Goal: Information Seeking & Learning: Learn about a topic

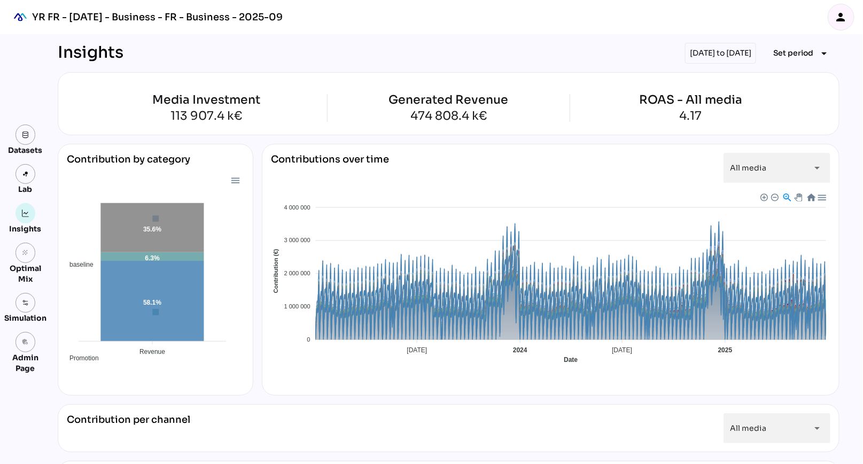
click at [843, 18] on icon "person" at bounding box center [841, 17] width 13 height 13
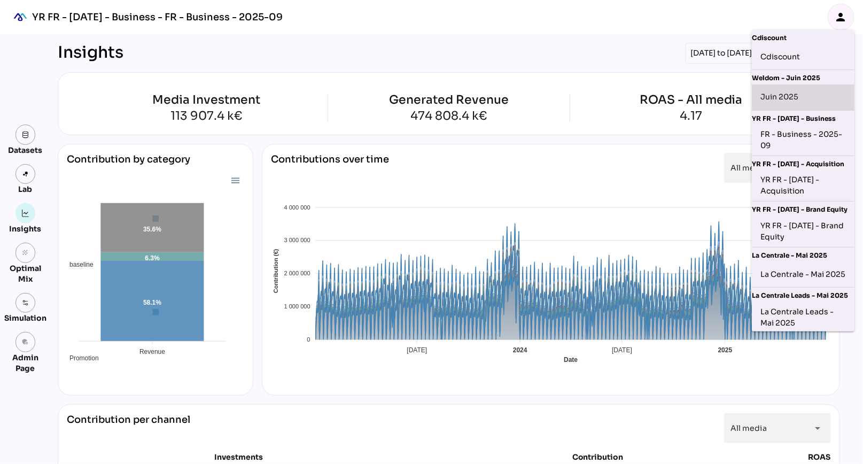
scroll to position [84, 0]
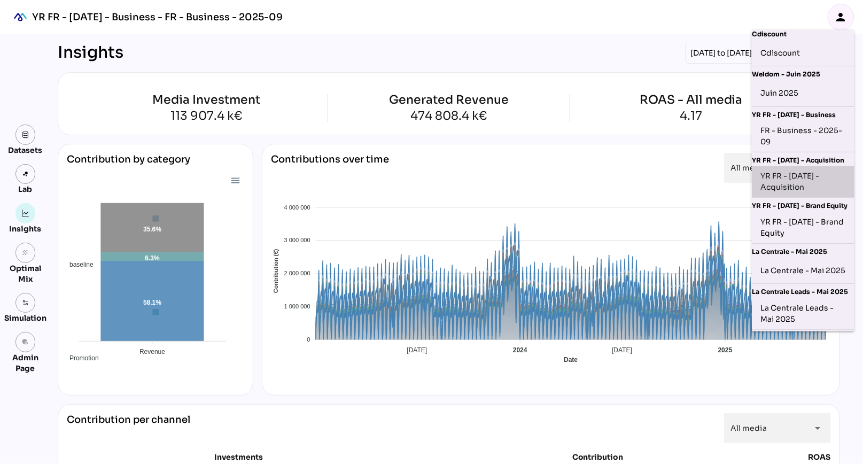
click at [801, 187] on div "YR FR - [DATE] - Acquisition" at bounding box center [804, 182] width 86 height 22
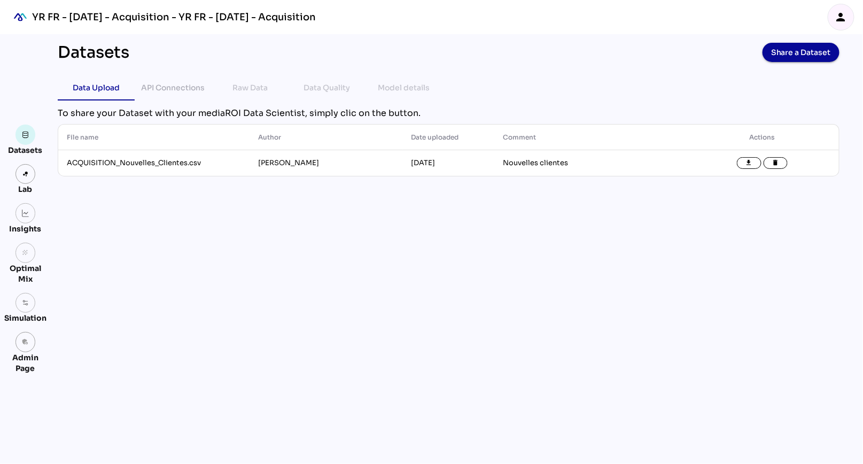
click at [847, 16] on icon "person" at bounding box center [841, 17] width 13 height 13
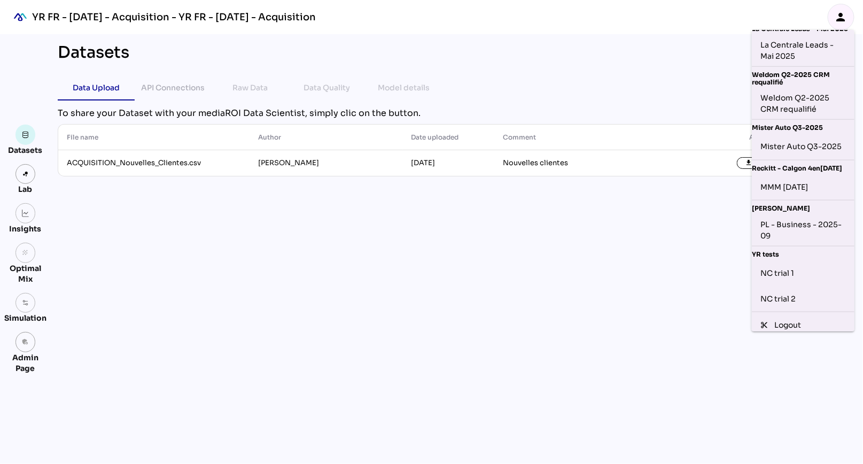
scroll to position [369, 0]
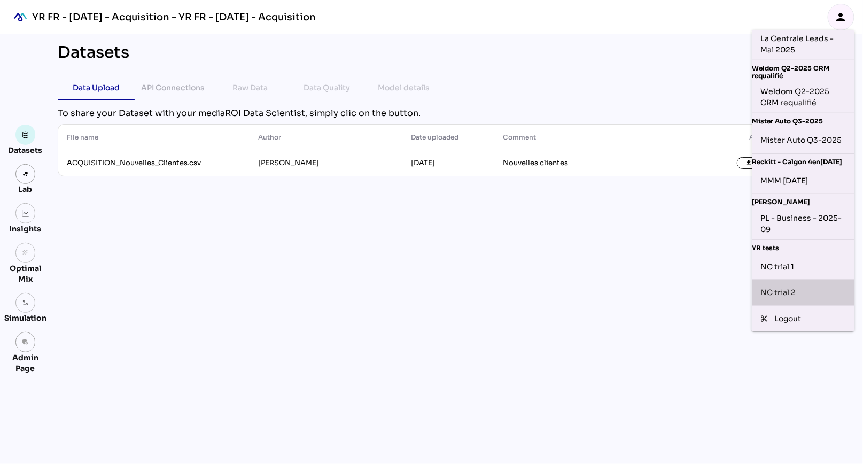
click at [781, 295] on div "NC trial 2" at bounding box center [804, 292] width 86 height 17
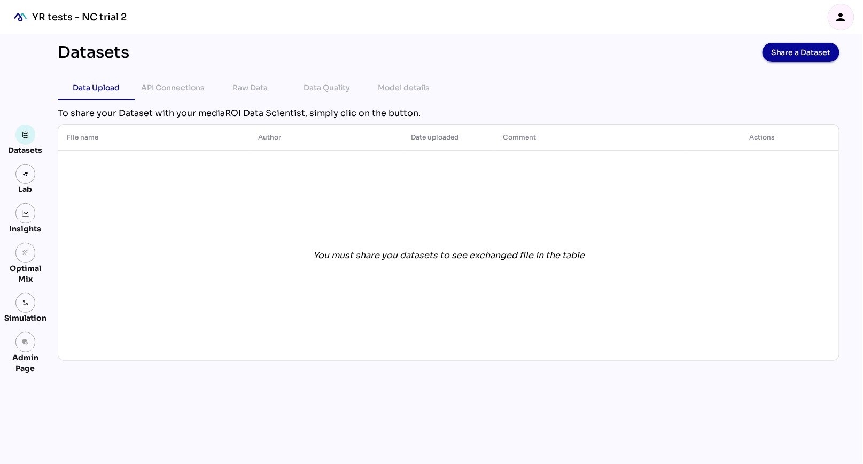
click at [842, 18] on icon "person" at bounding box center [841, 17] width 13 height 13
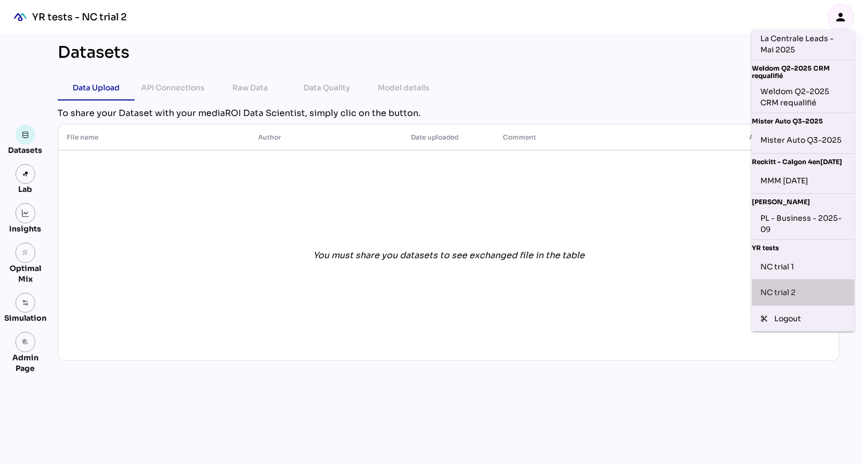
click at [786, 292] on div "NC trial 2" at bounding box center [804, 292] width 86 height 17
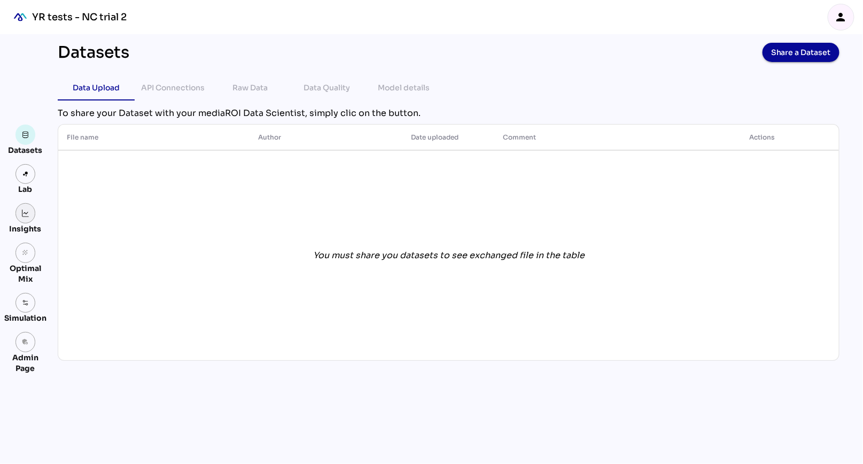
click at [28, 215] on img at bounding box center [25, 213] width 7 height 7
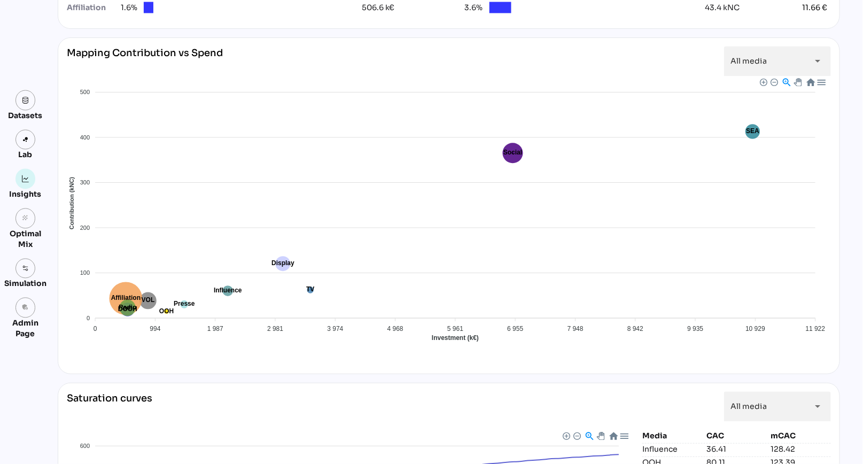
scroll to position [734, 0]
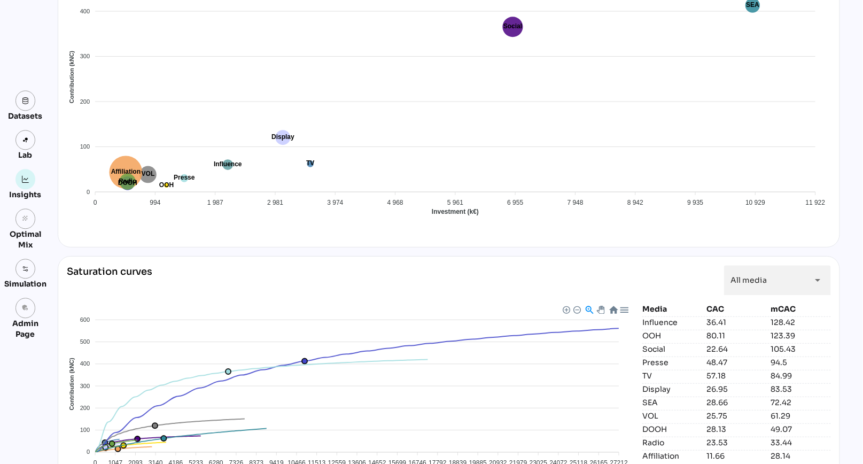
scroll to position [907, 0]
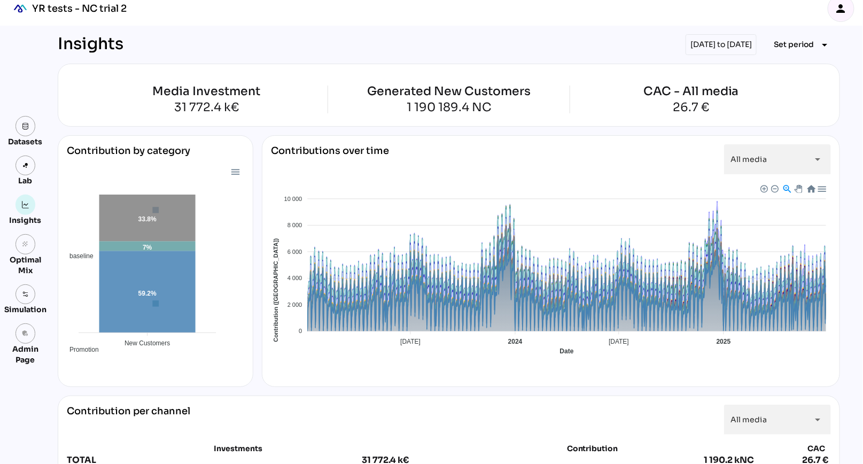
scroll to position [0, 0]
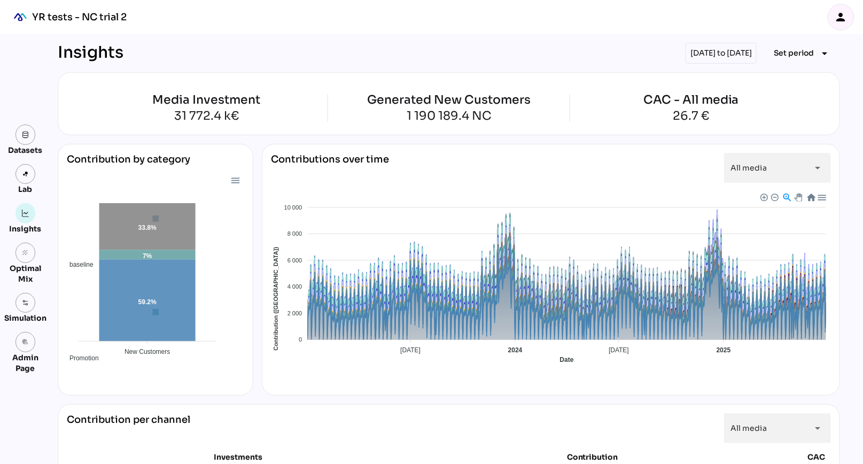
click at [379, 51] on div "Insights [DATE] to [DATE] Set period arrow_drop_down" at bounding box center [449, 53] width 783 height 21
